Goal: Transaction & Acquisition: Purchase product/service

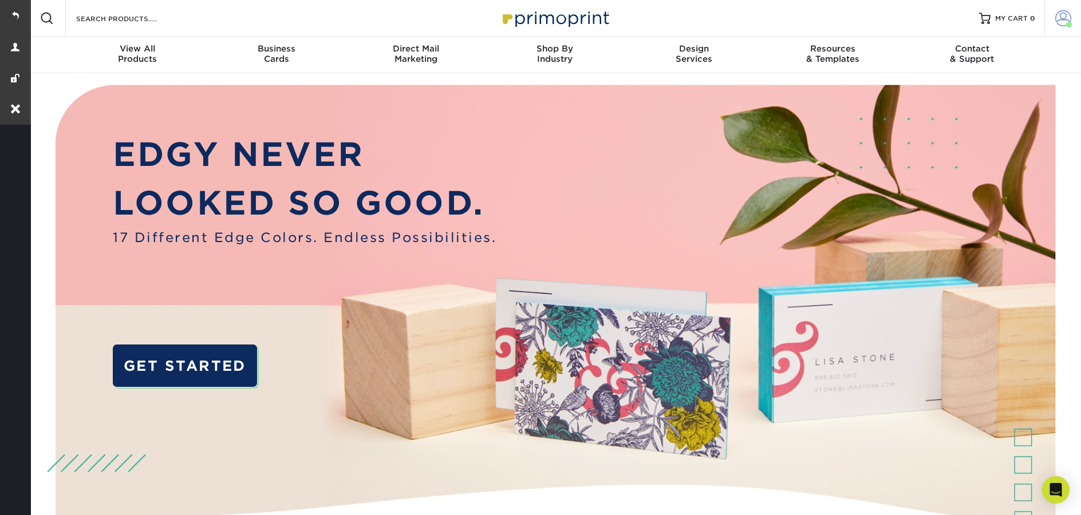
click at [1055, 22] on span at bounding box center [1063, 18] width 16 height 16
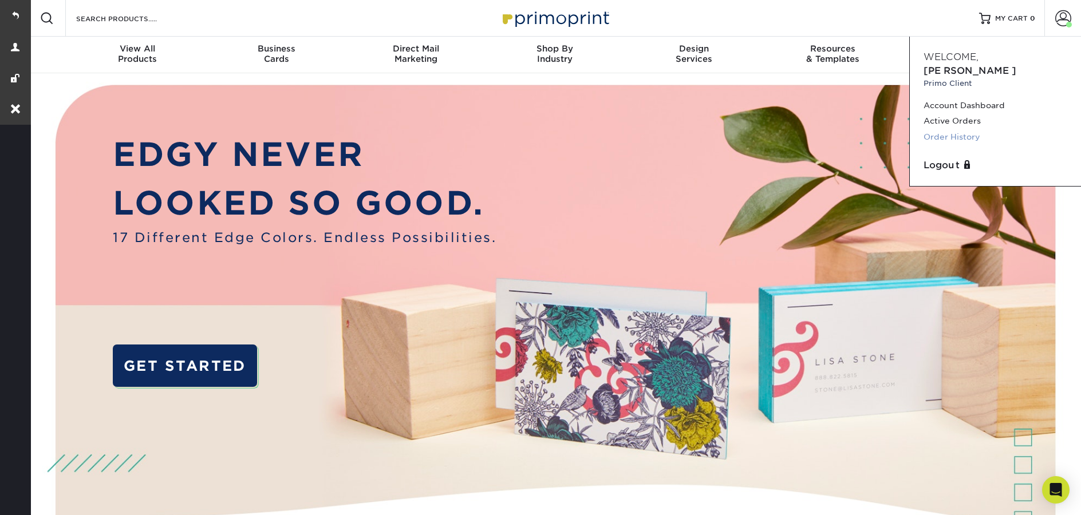
click at [994, 129] on link "Order History" at bounding box center [995, 136] width 144 height 15
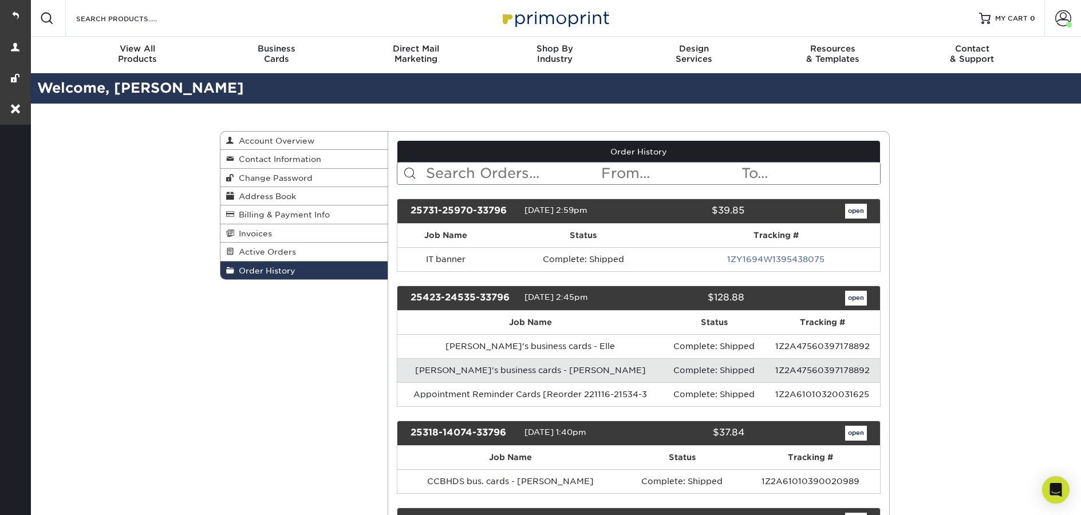
click at [447, 176] on input "text" at bounding box center [513, 174] width 176 height 22
paste input "2537-11757-33796"
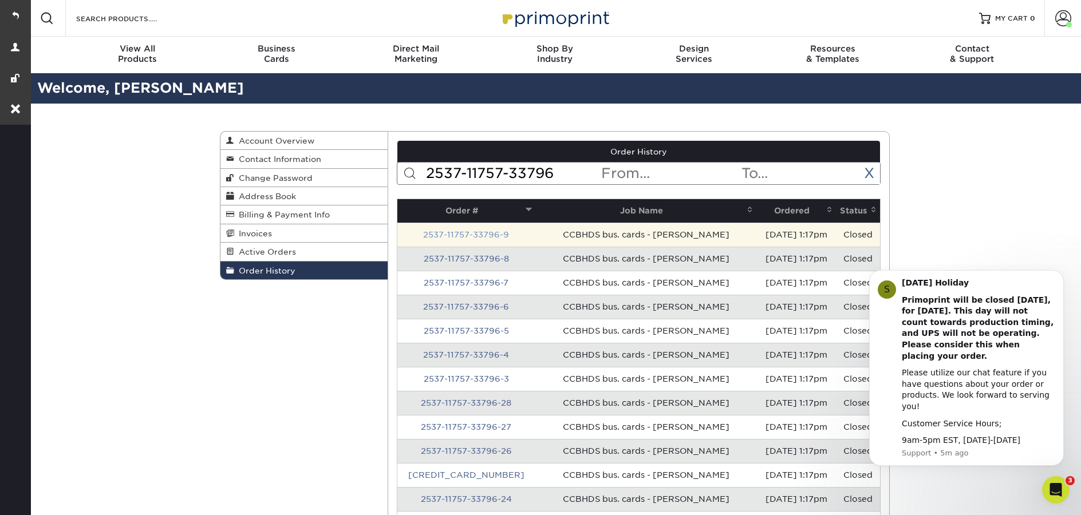
type input "2537-11757-33796"
click at [440, 234] on link "2537-11757-33796-9" at bounding box center [466, 234] width 86 height 9
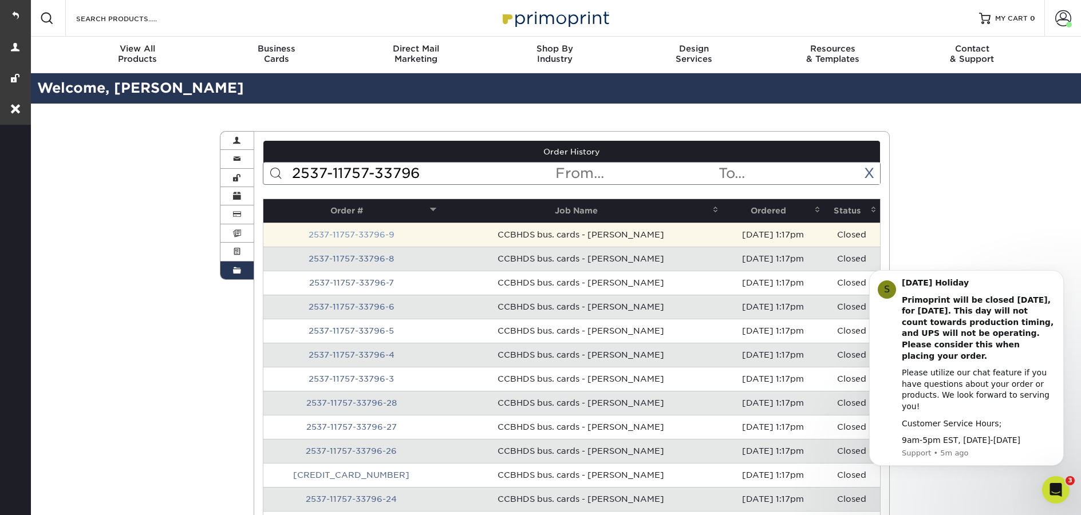
click at [351, 234] on link "2537-11757-33796-9" at bounding box center [352, 234] width 86 height 9
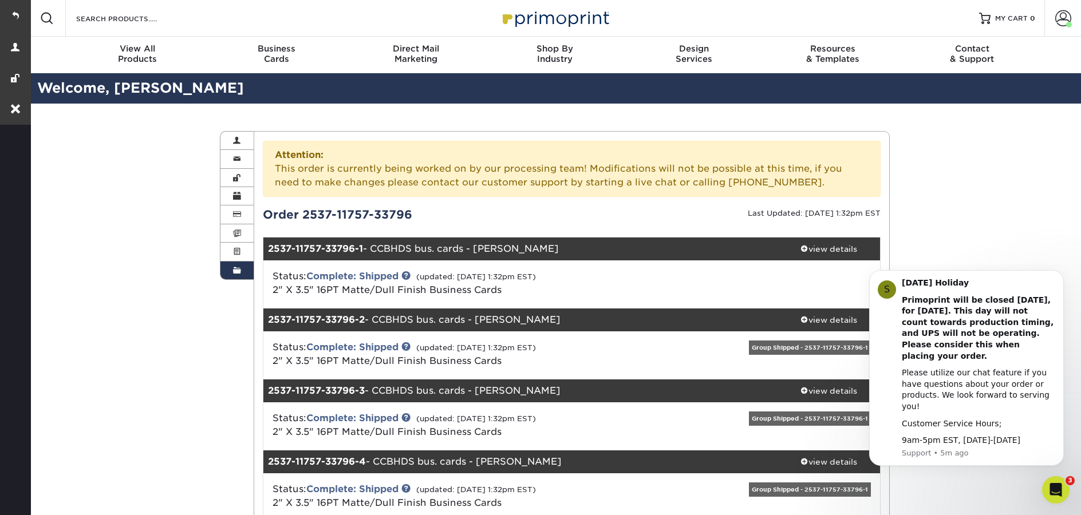
click at [846, 188] on div "Attention: This order is currently being worked on by our processing team! Modi…" at bounding box center [572, 169] width 618 height 56
click at [832, 253] on div "view details" at bounding box center [828, 248] width 103 height 11
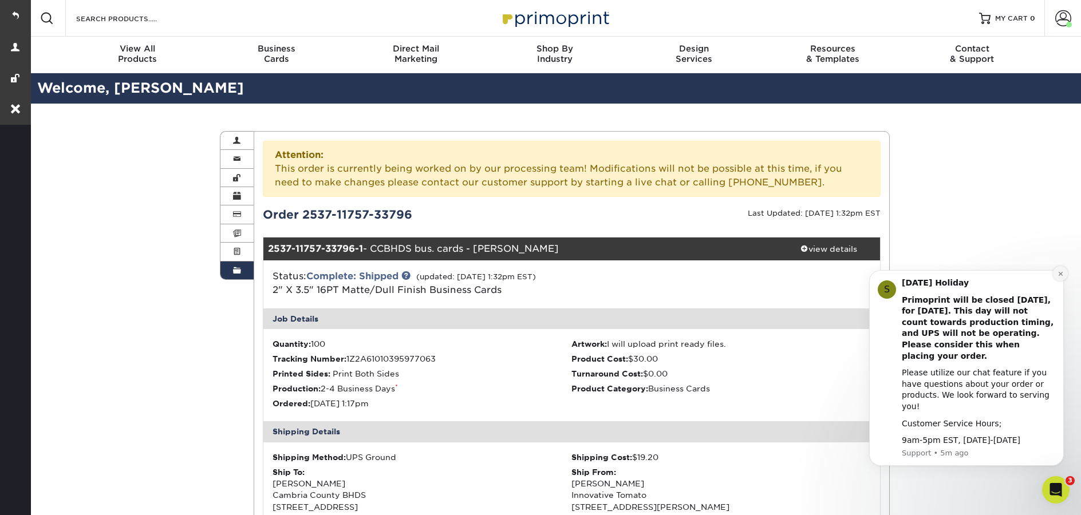
click at [1059, 275] on icon "Dismiss notification" at bounding box center [1060, 273] width 4 height 4
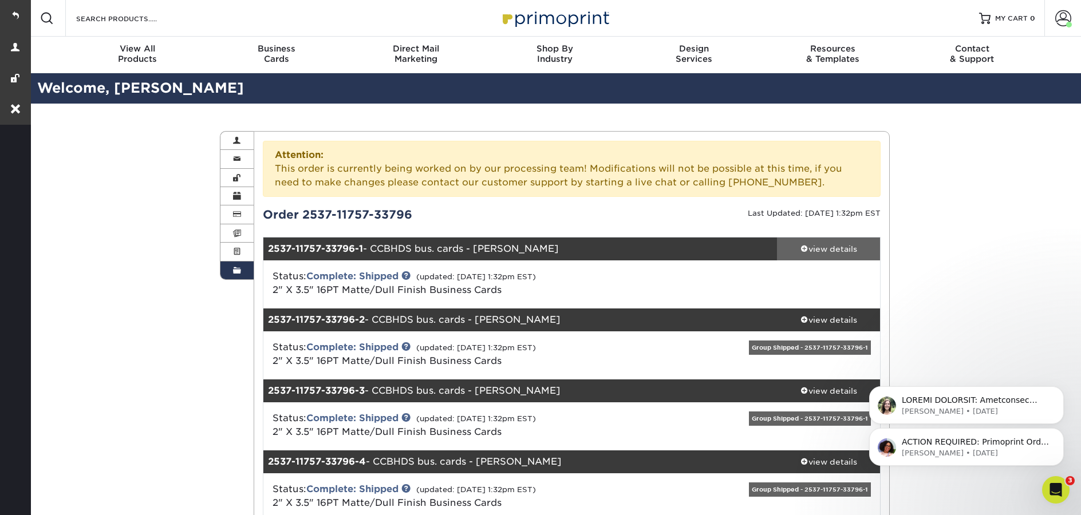
click at [826, 250] on div "view details" at bounding box center [828, 248] width 103 height 11
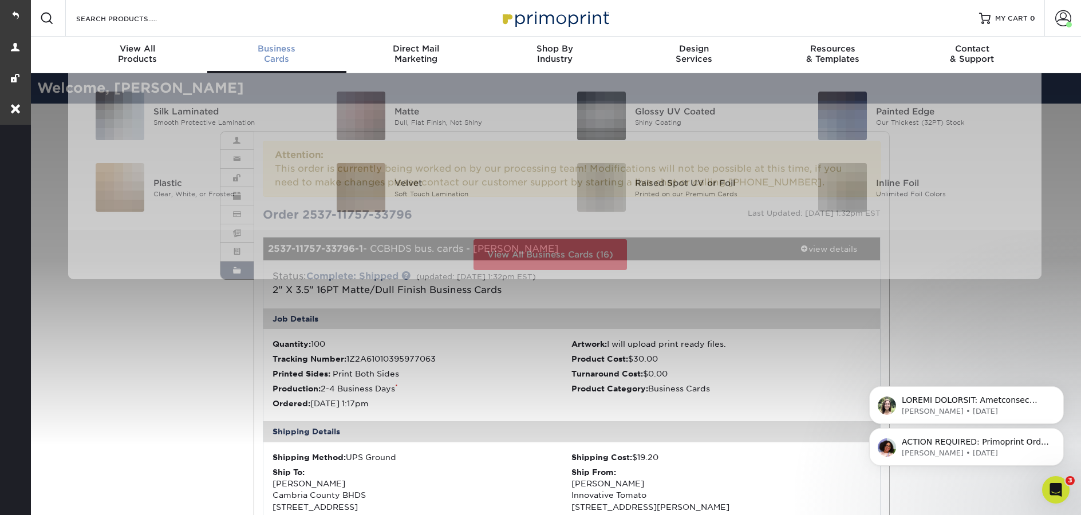
click at [277, 58] on div "Business Cards" at bounding box center [276, 54] width 139 height 21
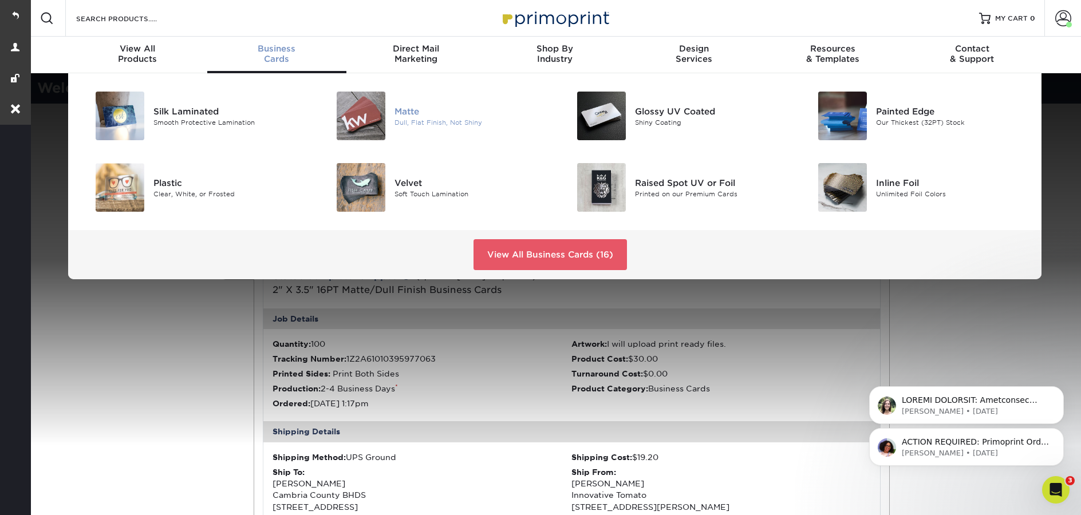
click at [401, 109] on div "Matte" at bounding box center [470, 111] width 152 height 13
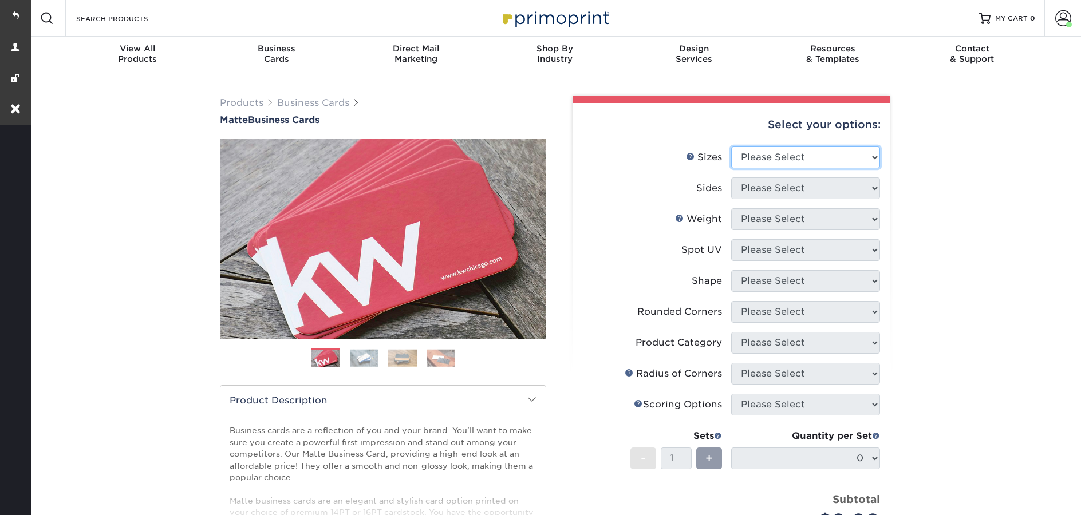
click at [810, 162] on select "Please Select 1.5" x 3.5" - Mini 1.75" x 3.5" - Mini 2" x 2" - Square 2" x 3" -…" at bounding box center [805, 158] width 149 height 22
select select "2.00x3.50"
click at [731, 147] on select "Please Select 1.5" x 3.5" - Mini 1.75" x 3.5" - Mini 2" x 2" - Square 2" x 3" -…" at bounding box center [805, 158] width 149 height 22
click at [767, 195] on select "Please Select Print Both Sides Print Front Only" at bounding box center [805, 188] width 149 height 22
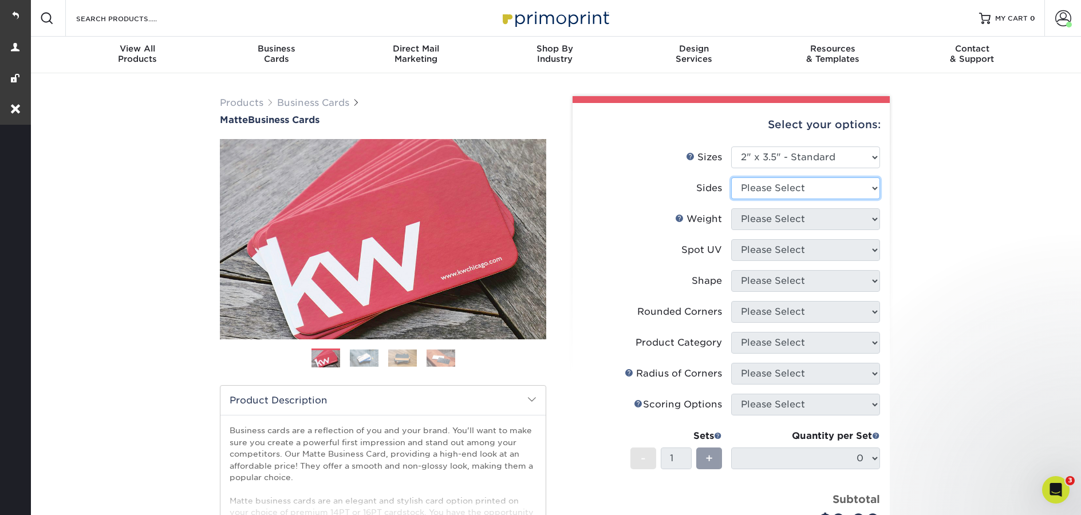
select select "13abbda7-1d64-4f25-8bb2-c179b224825d"
click at [731, 177] on select "Please Select Print Both Sides Print Front Only" at bounding box center [805, 188] width 149 height 22
click at [753, 224] on select "Please Select" at bounding box center [805, 219] width 149 height 22
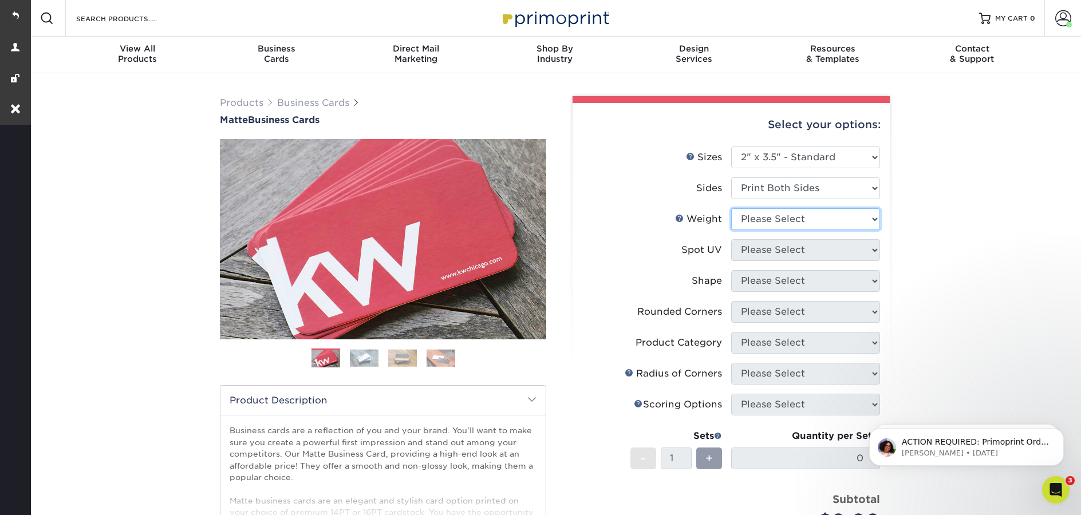
select select "16PT"
click at [731, 208] on select "Please Select 16PT 14PT" at bounding box center [805, 219] width 149 height 22
click at [754, 250] on select "Please Select No Spot UV Front and Back (Both Sides) Front Only Back Only" at bounding box center [805, 250] width 149 height 22
select select "3"
click at [731, 239] on select "Please Select No Spot UV Front and Back (Both Sides) Front Only Back Only" at bounding box center [805, 250] width 149 height 22
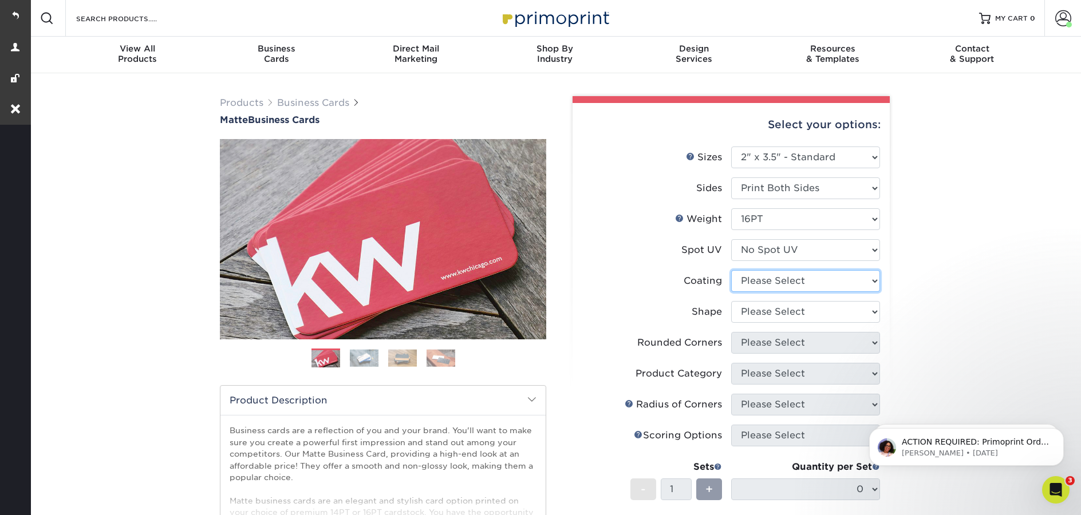
click at [761, 278] on select at bounding box center [805, 281] width 149 height 22
select select "121bb7b5-3b4d-429f-bd8d-bbf80e953313"
click at [731, 270] on select at bounding box center [805, 281] width 149 height 22
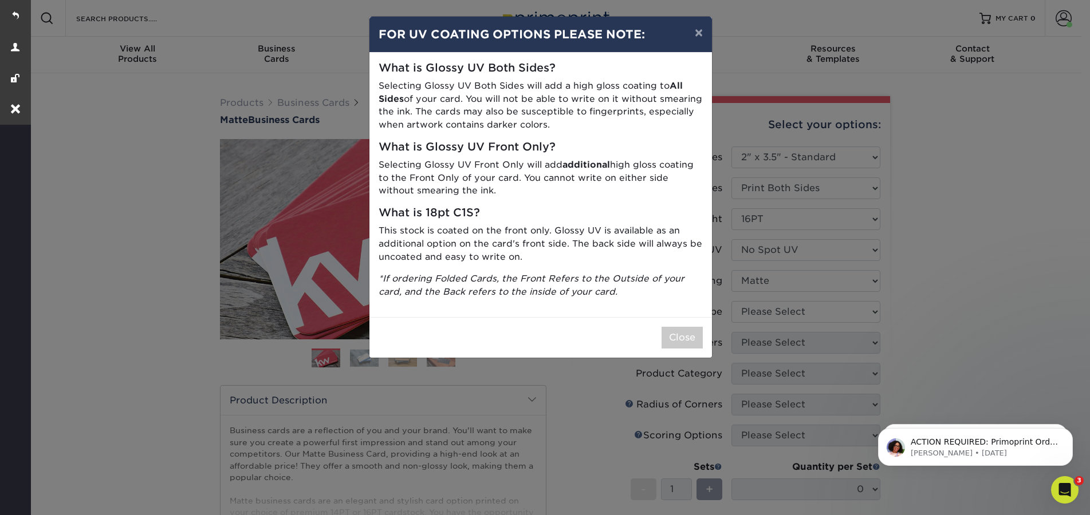
click at [772, 313] on div "× FOR UV COATING OPTIONS PLEASE NOTE: What is Glossy UV Both Sides? Selecting G…" at bounding box center [545, 257] width 1090 height 515
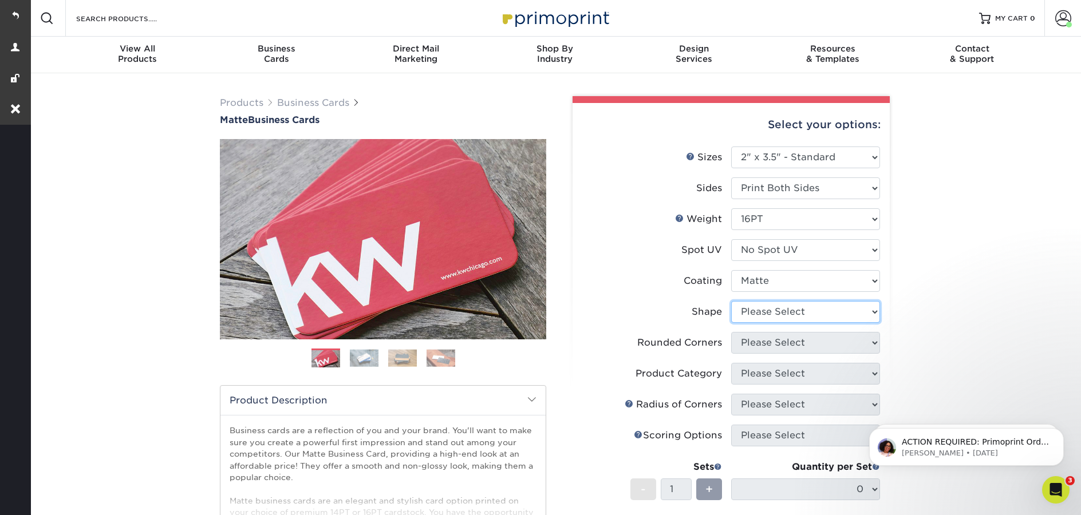
click at [780, 312] on select "Please Select Standard Oval" at bounding box center [805, 312] width 149 height 22
select select "standard"
click at [731, 301] on select "Please Select Standard Oval" at bounding box center [805, 312] width 149 height 22
click at [782, 344] on select "Please Select Yes - Round 2 Corners Yes - Round 4 Corners No" at bounding box center [805, 343] width 149 height 22
select select "0"
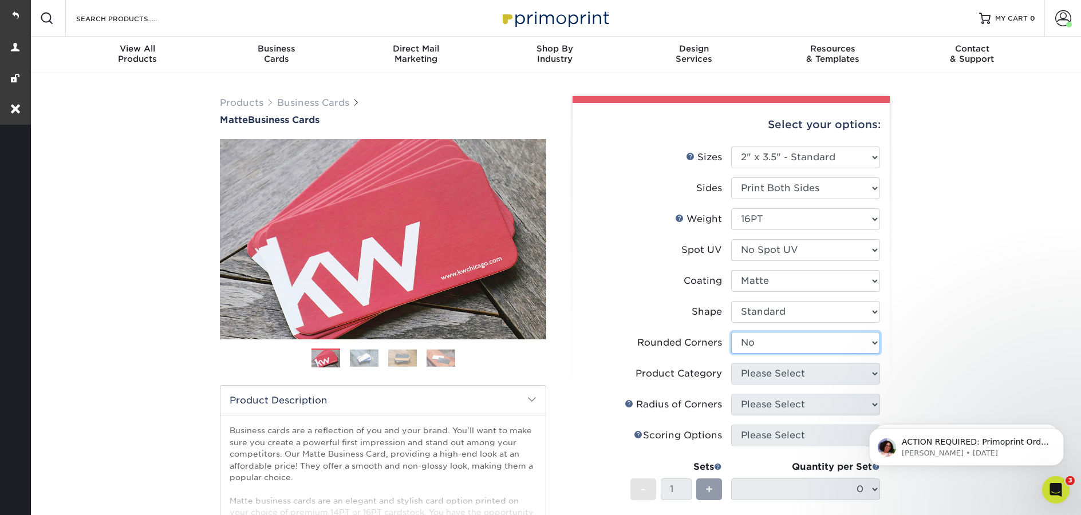
click at [731, 332] on select "Please Select Yes - Round 2 Corners Yes - Round 4 Corners No" at bounding box center [805, 343] width 149 height 22
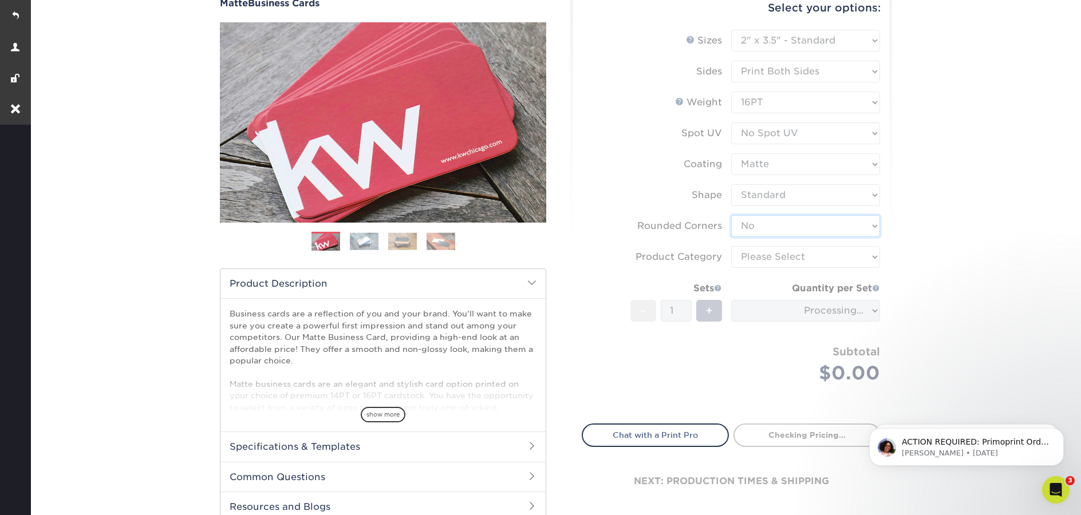
scroll to position [123, 0]
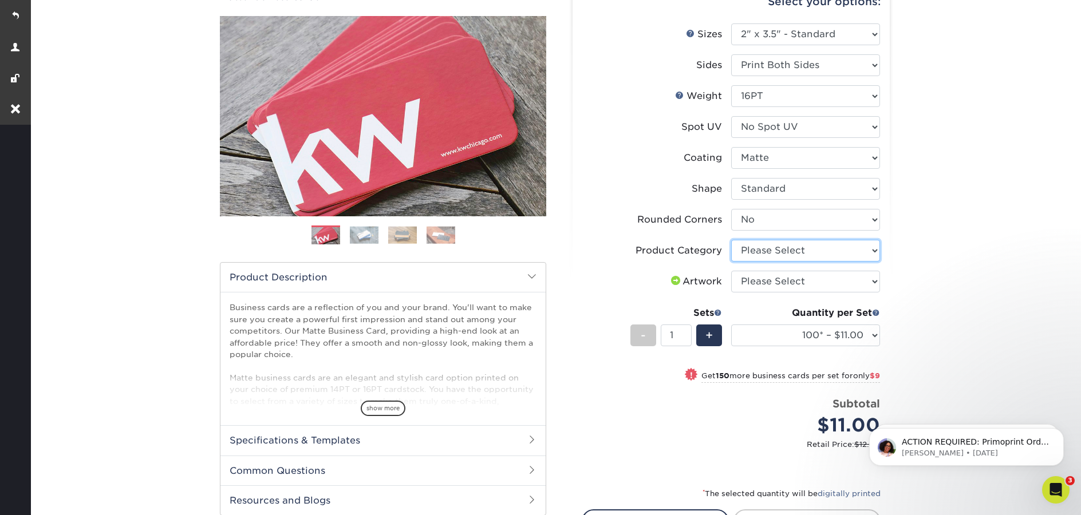
click at [787, 251] on select "Please Select Business Cards" at bounding box center [805, 251] width 149 height 22
select select "3b5148f1-0588-4f88-a218-97bcfdce65c1"
click at [731, 240] on select "Please Select Business Cards" at bounding box center [805, 251] width 149 height 22
click at [810, 282] on select "Please Select I will upload files I need a design - $100" at bounding box center [805, 282] width 149 height 22
select select "upload"
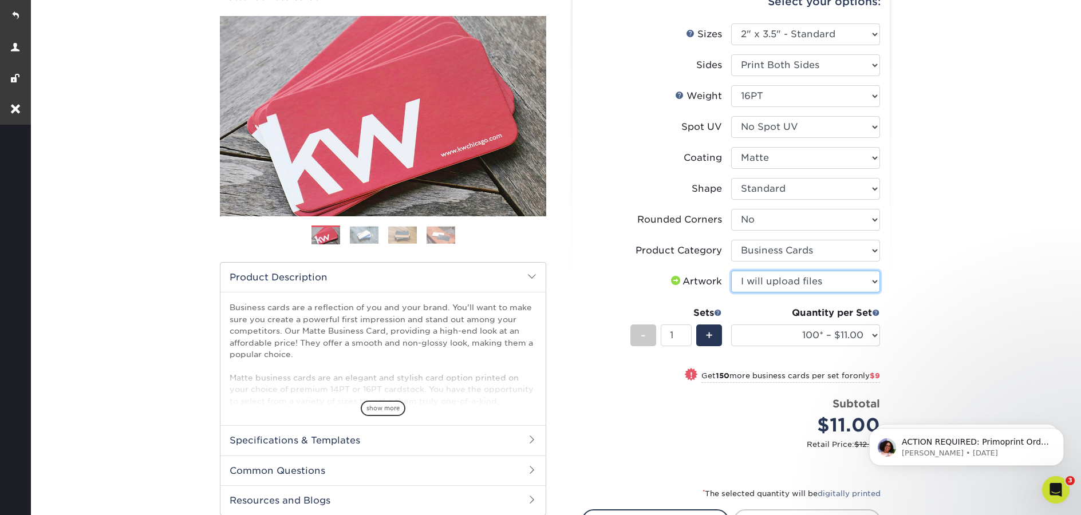
click at [731, 271] on select "Please Select I will upload files I need a design - $100" at bounding box center [805, 282] width 149 height 22
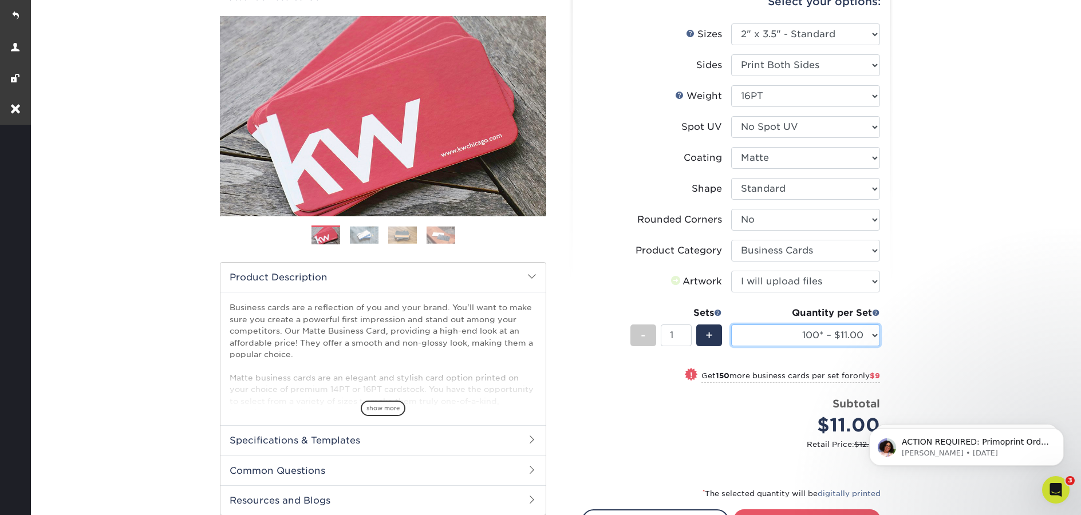
click at [870, 340] on select "100* – $11.00 250* – $20.00 500 – $39.00 1000 – $49.00 2500 – $87.00 5000 – $16…" at bounding box center [805, 336] width 149 height 22
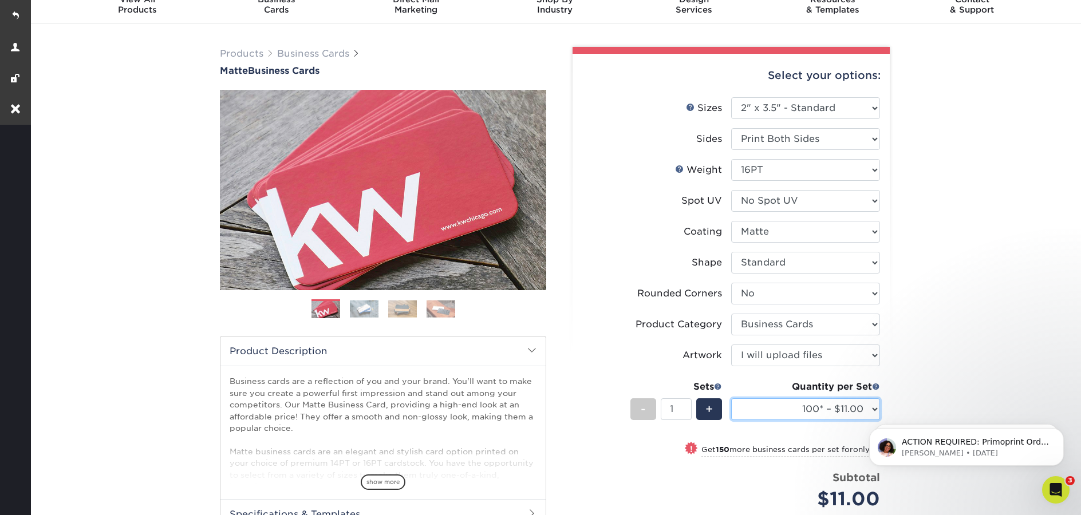
scroll to position [49, 0]
click at [1062, 393] on button "Dismiss notification" at bounding box center [1060, 389] width 15 height 15
click at [1055, 433] on button "Dismiss notification" at bounding box center [1060, 431] width 15 height 15
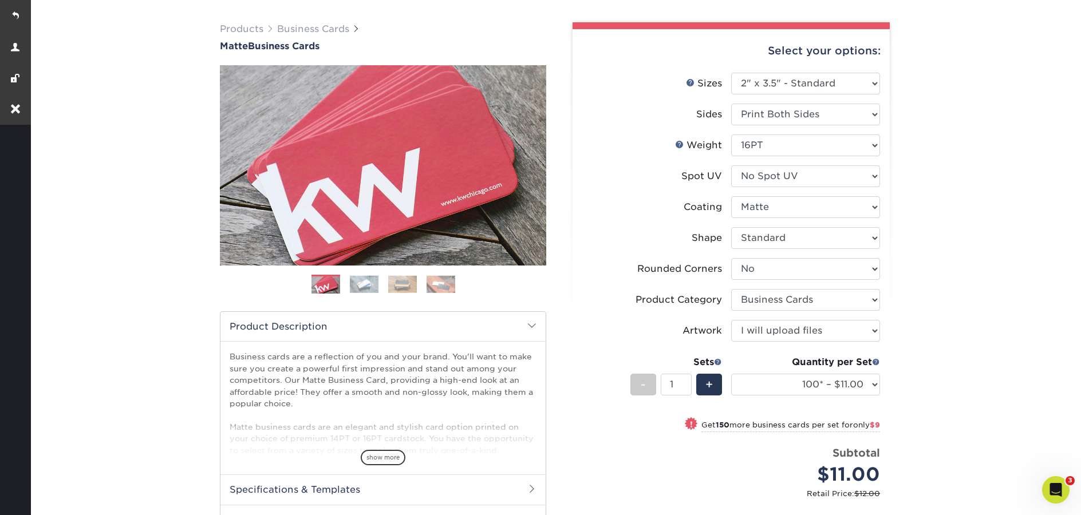
scroll to position [74, 0]
click at [878, 388] on select "100* – $11.00 250* – $20.00 500 – $39.00 1000 – $49.00 2500 – $87.00 5000 – $16…" at bounding box center [805, 384] width 149 height 22
click at [874, 389] on select "100* – $11.00 250* – $20.00 500 – $39.00 1000 – $49.00 2500 – $87.00 5000 – $16…" at bounding box center [805, 384] width 149 height 22
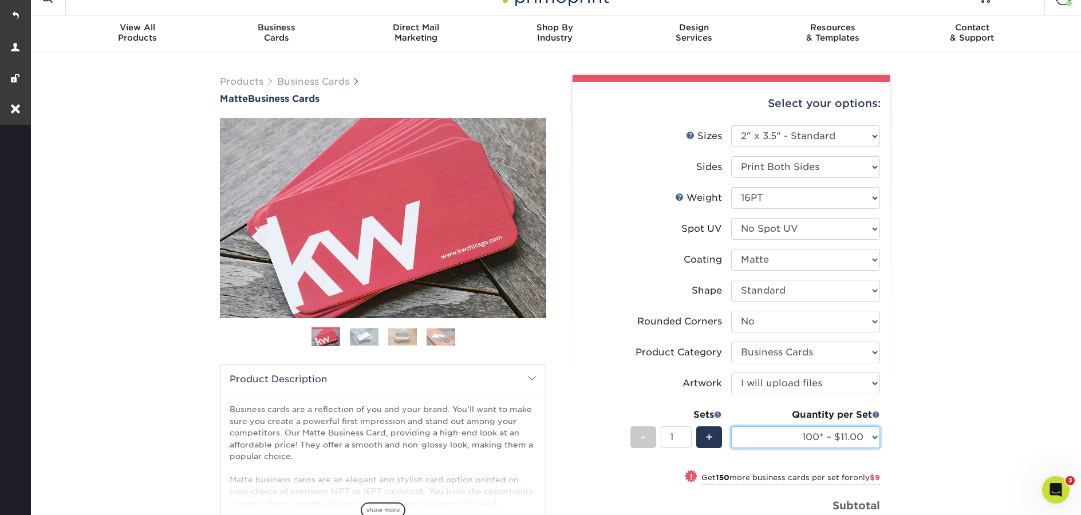
scroll to position [0, 0]
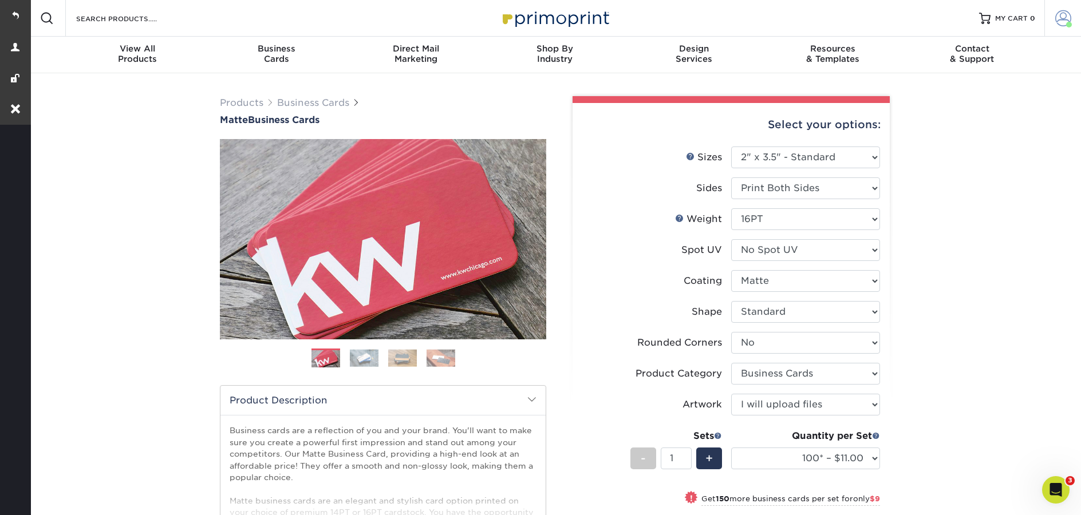
click at [1060, 14] on span at bounding box center [1063, 18] width 16 height 16
click at [952, 129] on link "Order History" at bounding box center [995, 136] width 144 height 15
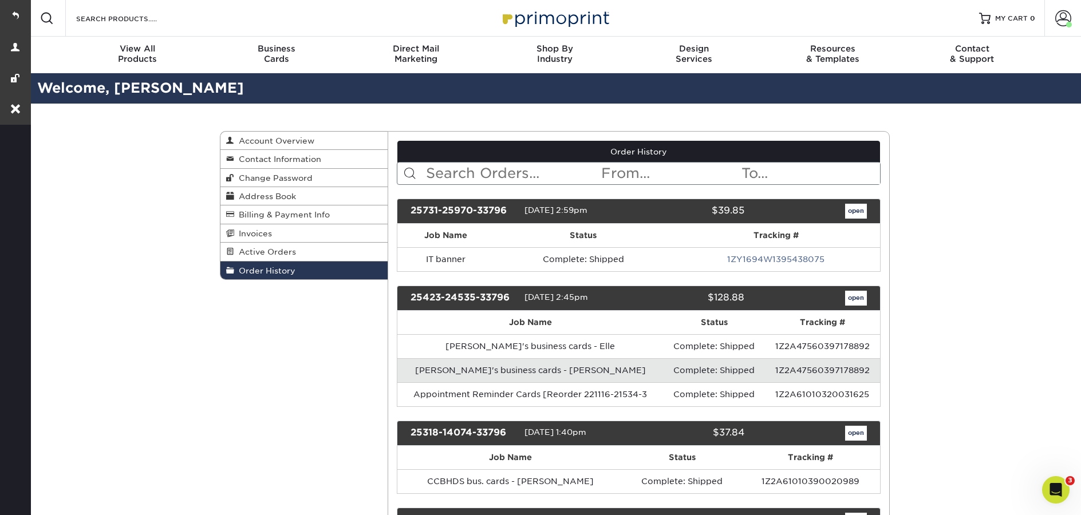
click at [448, 175] on input "text" at bounding box center [513, 174] width 176 height 22
paste input "2537-11757-33796"
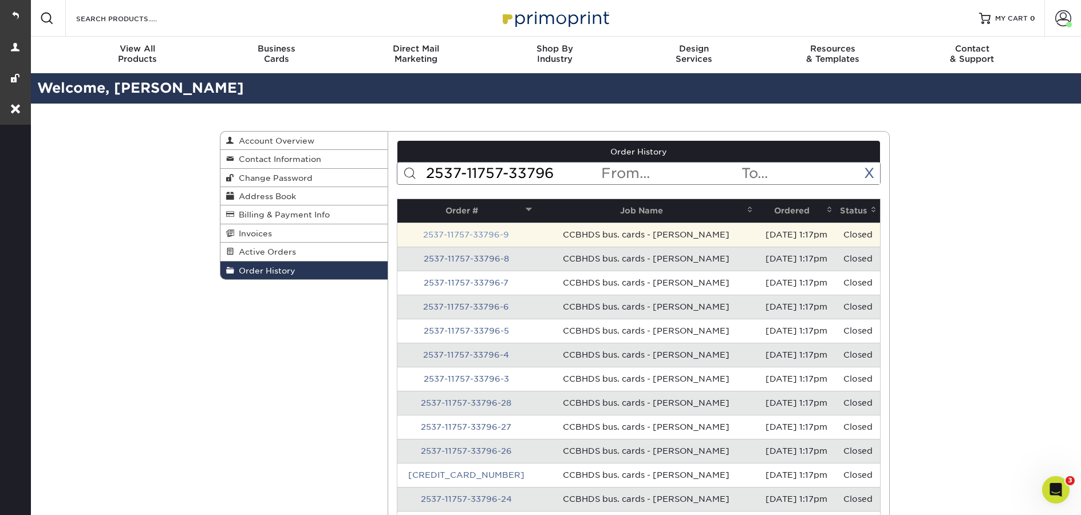
type input "2537-11757-33796"
click at [465, 238] on link "2537-11757-33796-9" at bounding box center [466, 234] width 86 height 9
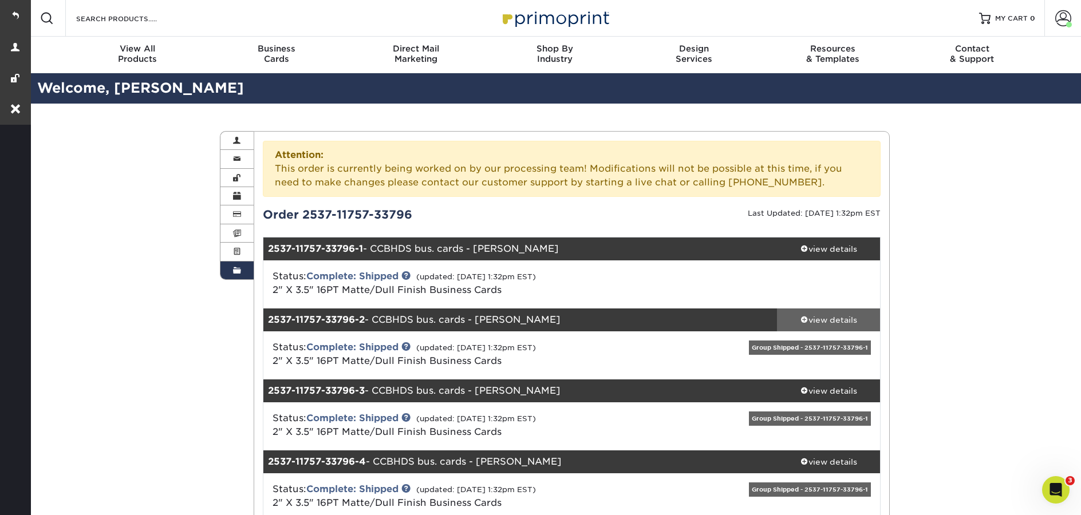
click at [831, 324] on div "view details" at bounding box center [828, 319] width 103 height 11
